Goal: Task Accomplishment & Management: Manage account settings

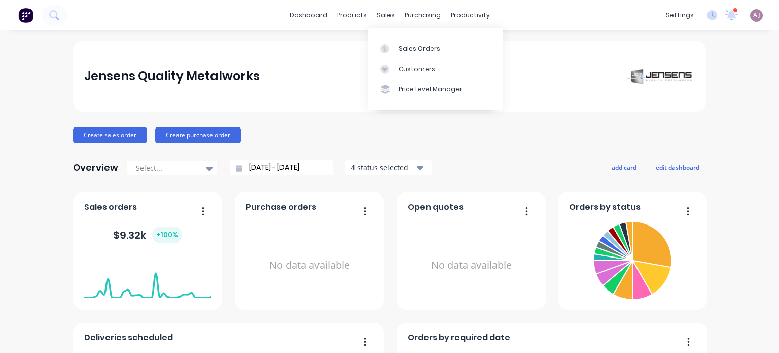
click at [400, 48] on div "Sales Orders" at bounding box center [420, 48] width 42 height 9
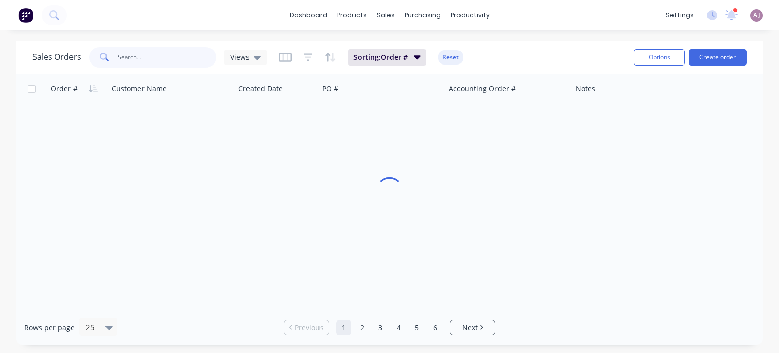
click at [154, 61] on input "text" at bounding box center [167, 57] width 99 height 20
type input "12"
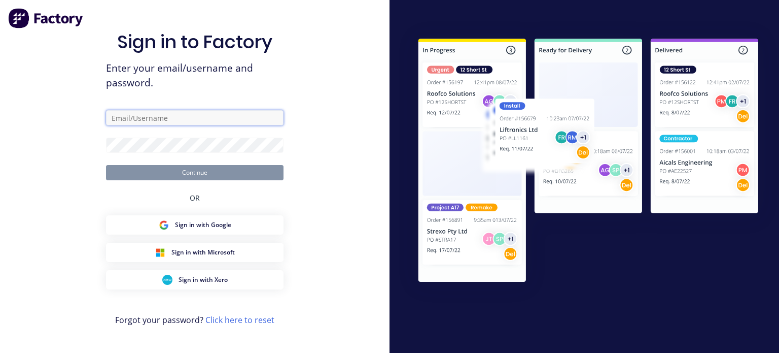
type input "[EMAIL_ADDRESS][DOMAIN_NAME]"
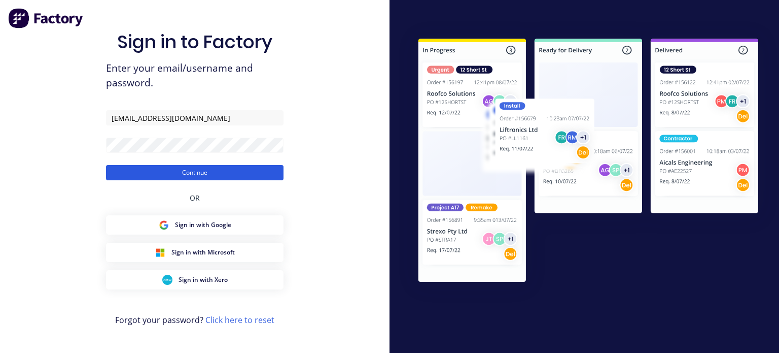
click at [188, 172] on button "Continue" at bounding box center [195, 172] width 178 height 15
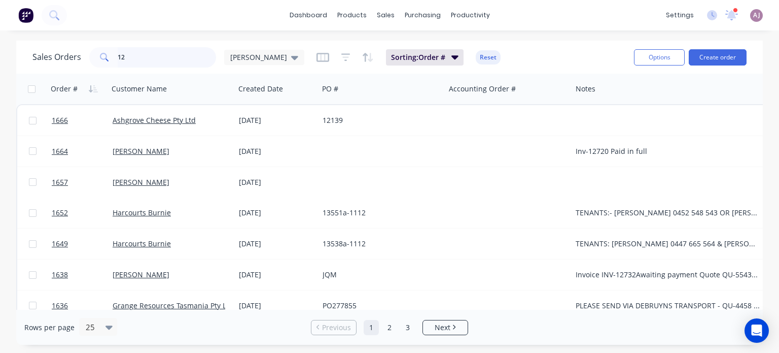
click at [146, 62] on input "12" at bounding box center [167, 57] width 99 height 20
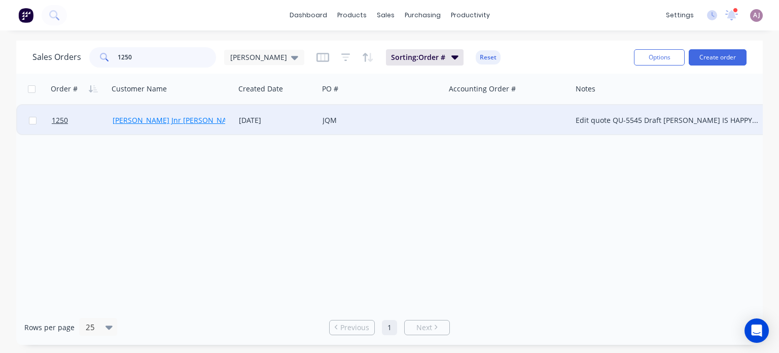
type input "1250"
click at [134, 115] on link "[PERSON_NAME] Jnr [PERSON_NAME]" at bounding box center [176, 120] width 127 height 10
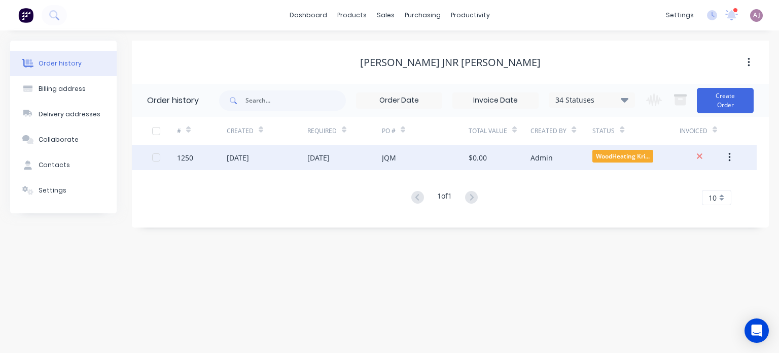
click at [249, 154] on div "[DATE]" at bounding box center [238, 157] width 22 height 11
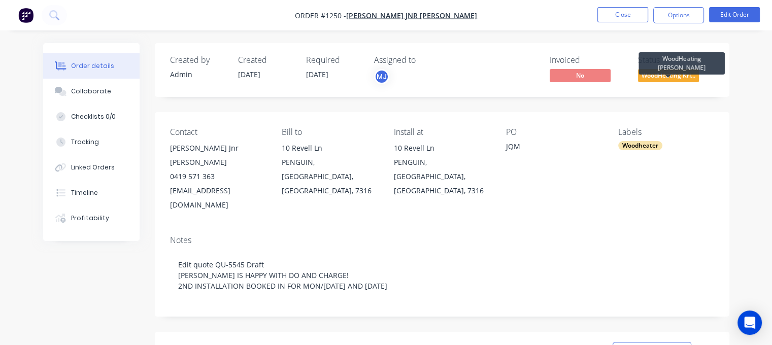
click at [663, 72] on span "WoodHeating Kri..." at bounding box center [668, 75] width 61 height 13
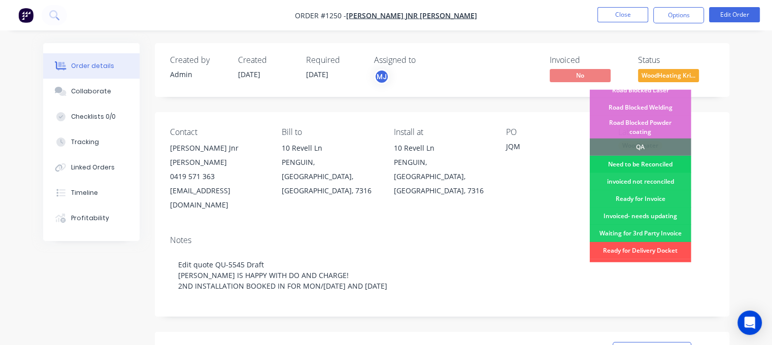
scroll to position [254, 0]
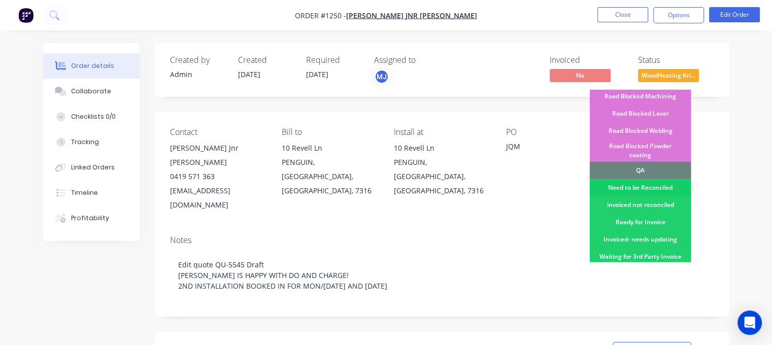
click at [643, 179] on div "Need to be Reconciled" at bounding box center [639, 187] width 101 height 17
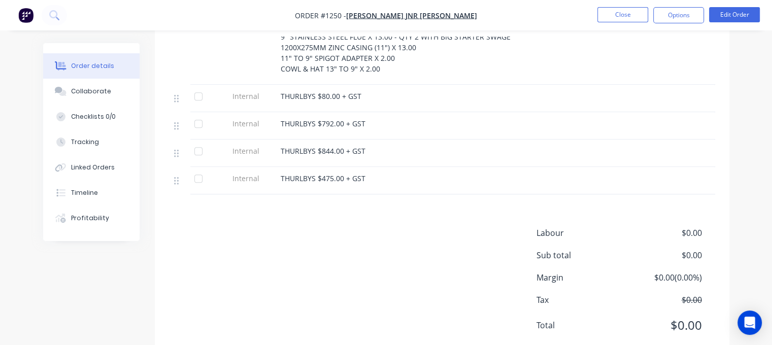
scroll to position [825, 0]
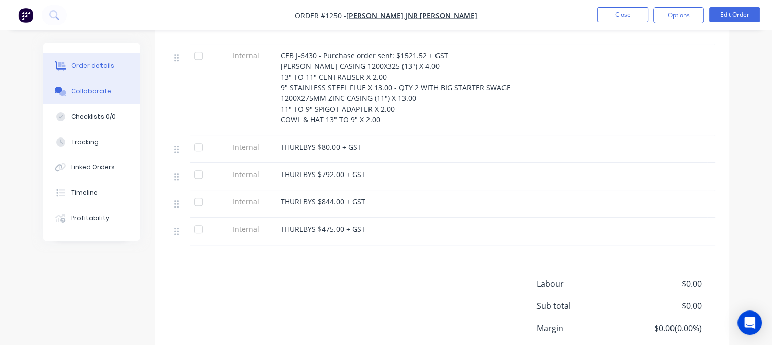
click at [92, 90] on div "Collaborate" at bounding box center [91, 91] width 40 height 9
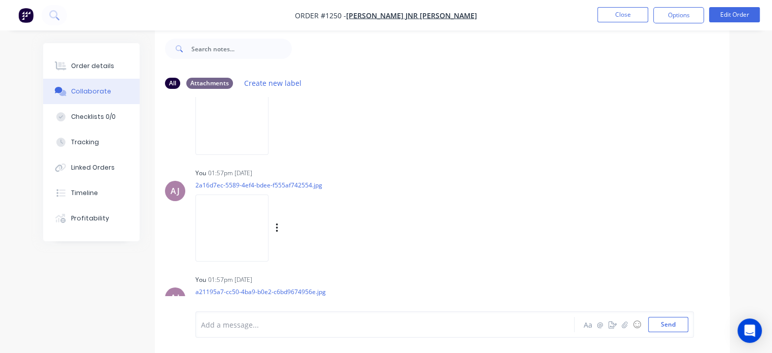
scroll to position [355, 0]
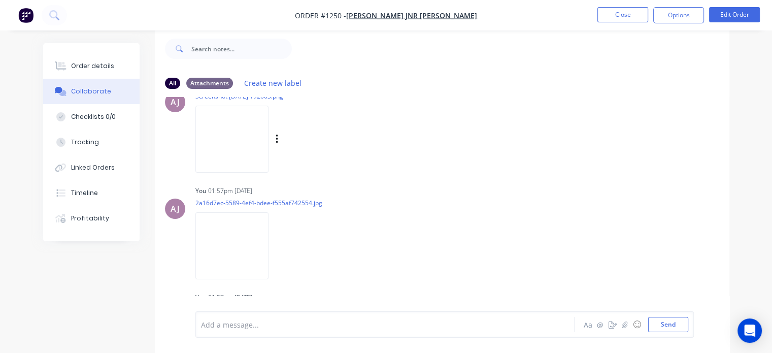
click at [236, 138] on img at bounding box center [231, 139] width 73 height 66
click at [277, 139] on icon "button" at bounding box center [276, 138] width 2 height 9
click at [332, 185] on button "Delete" at bounding box center [343, 189] width 114 height 23
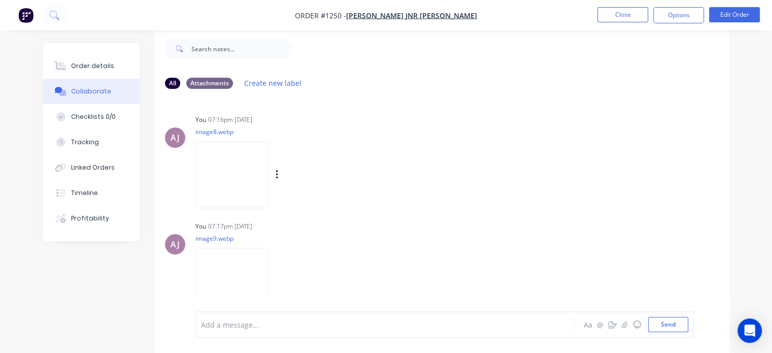
click at [292, 174] on div "Labels Download Delete" at bounding box center [329, 174] width 114 height 15
click at [277, 175] on icon "button" at bounding box center [276, 174] width 2 height 9
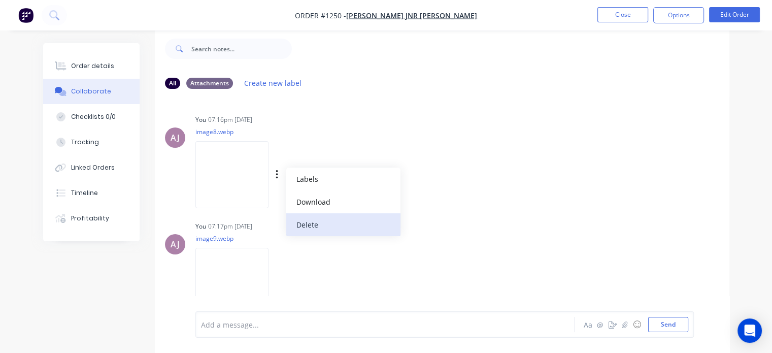
click at [326, 222] on button "Delete" at bounding box center [343, 224] width 114 height 23
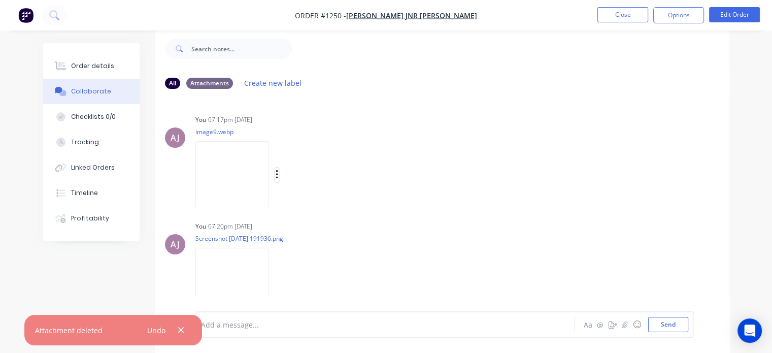
click at [277, 174] on icon "button" at bounding box center [276, 174] width 2 height 9
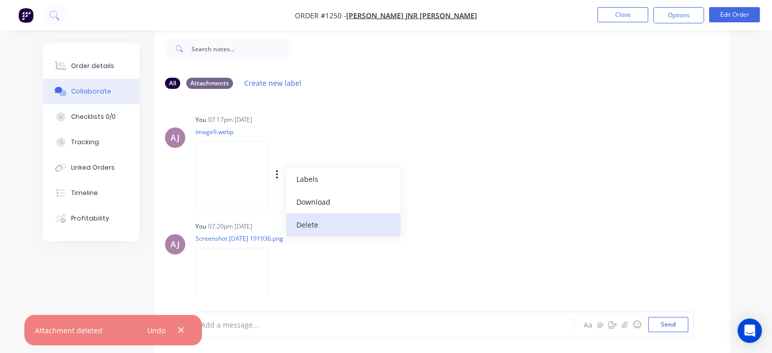
click at [329, 225] on button "Delete" at bounding box center [343, 224] width 114 height 23
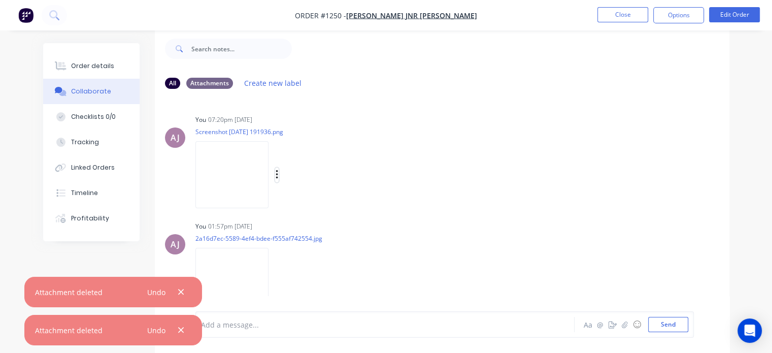
click at [278, 173] on icon "button" at bounding box center [276, 175] width 3 height 12
click at [0, 0] on button "Delete" at bounding box center [0, 0] width 0 height 0
click at [278, 172] on div "Labels Download Delete" at bounding box center [329, 174] width 114 height 15
click at [275, 172] on button "button" at bounding box center [277, 174] width 4 height 15
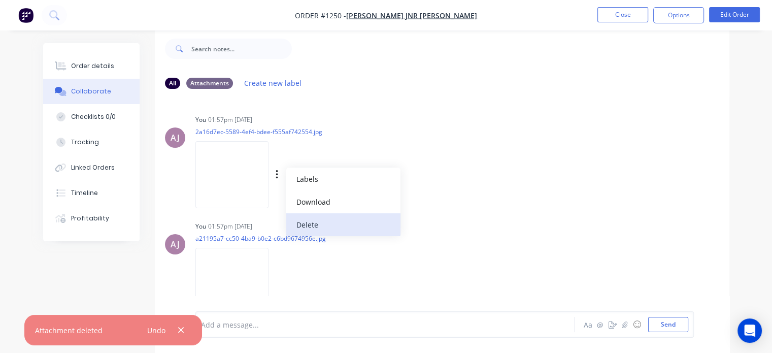
click at [300, 219] on button "Delete" at bounding box center [343, 224] width 114 height 23
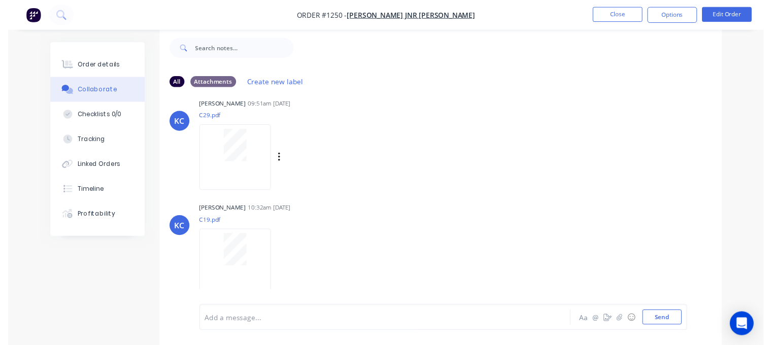
scroll to position [1194, 0]
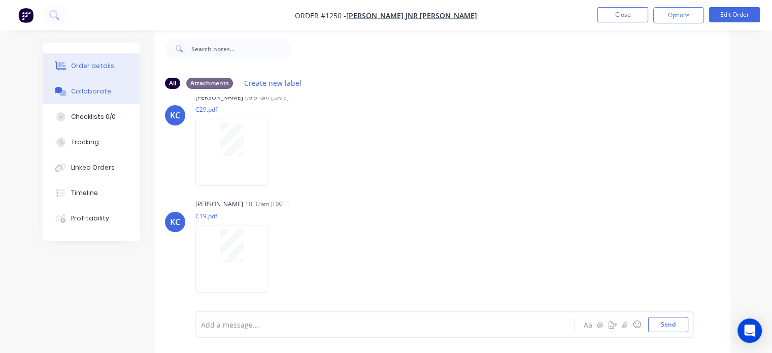
click at [94, 63] on div "Order details" at bounding box center [92, 65] width 43 height 9
